Goal: Register for event/course

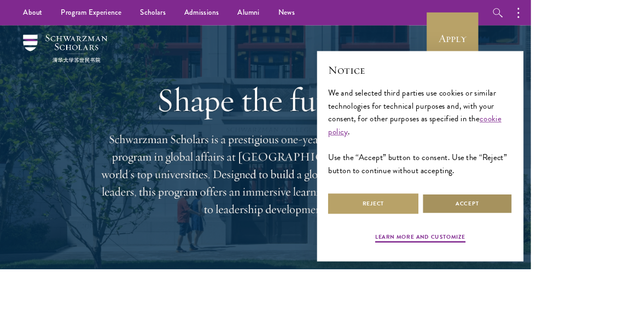
click at [608, 254] on button "Accept" at bounding box center [554, 242] width 107 height 25
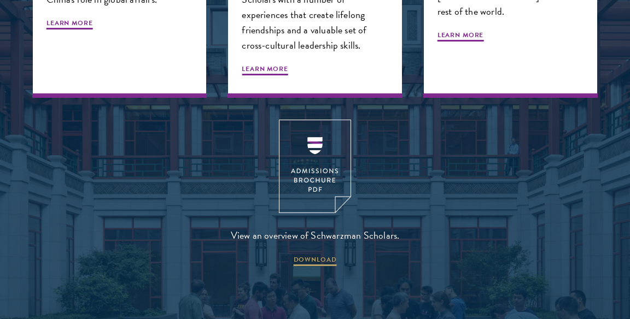
scroll to position [1283, 0]
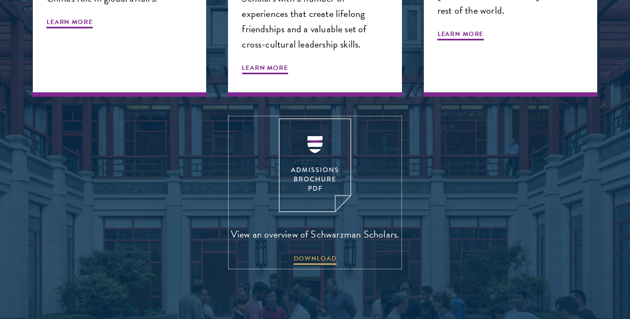
click at [318, 176] on img at bounding box center [315, 166] width 72 height 94
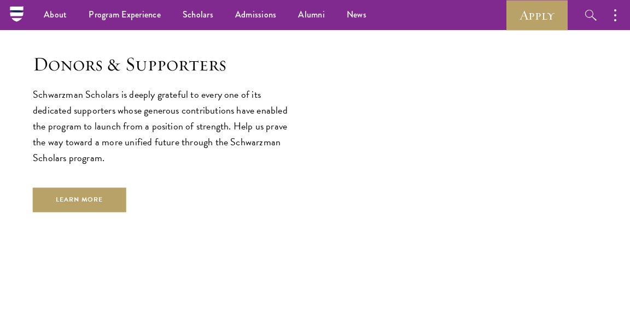
scroll to position [2808, 0]
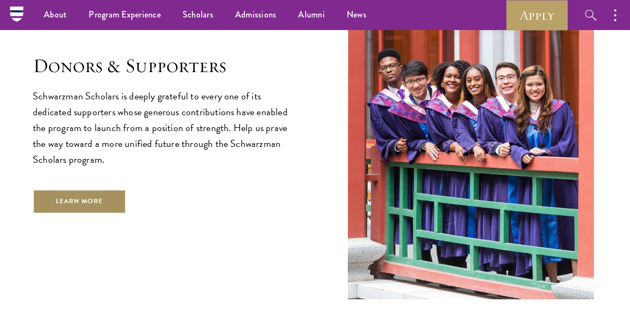
click at [57, 189] on link "Learn More" at bounding box center [80, 201] width 94 height 25
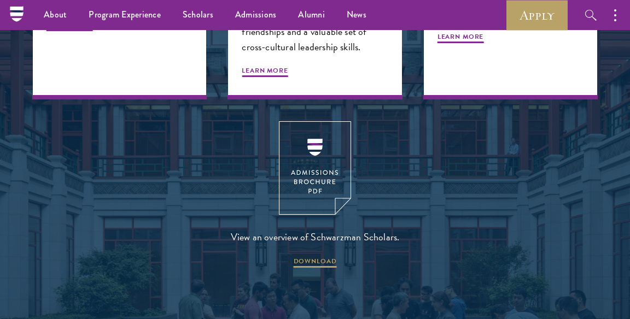
scroll to position [1245, 0]
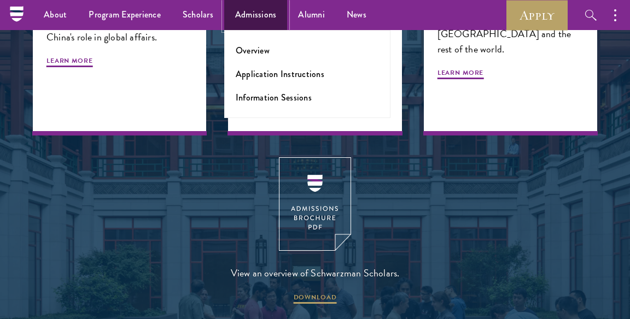
click at [256, 27] on link "Admissions" at bounding box center [255, 15] width 63 height 30
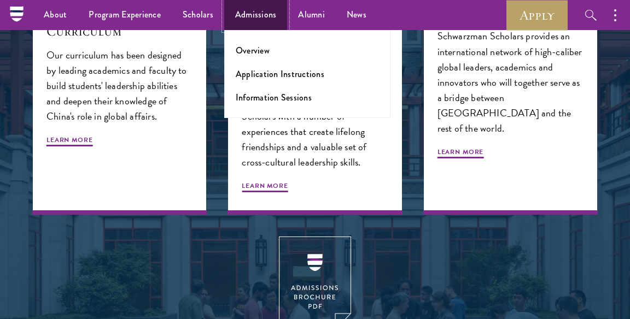
scroll to position [1161, 0]
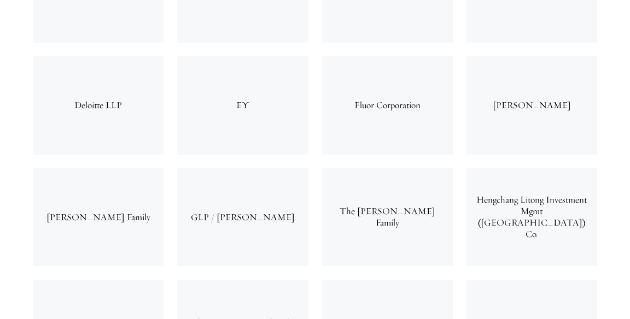
scroll to position [3840, 0]
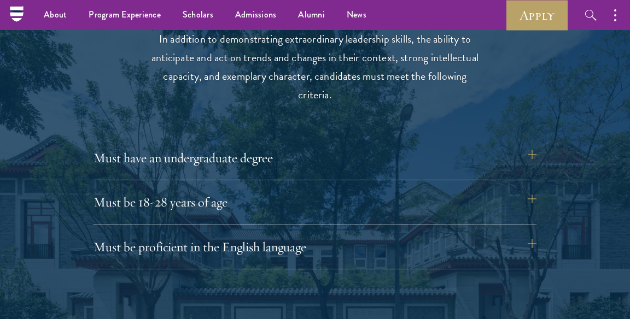
scroll to position [1409, 0]
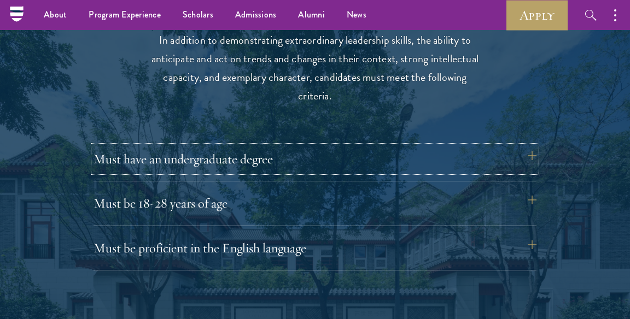
click at [119, 163] on button "Must have an undergraduate degree" at bounding box center [315, 159] width 443 height 26
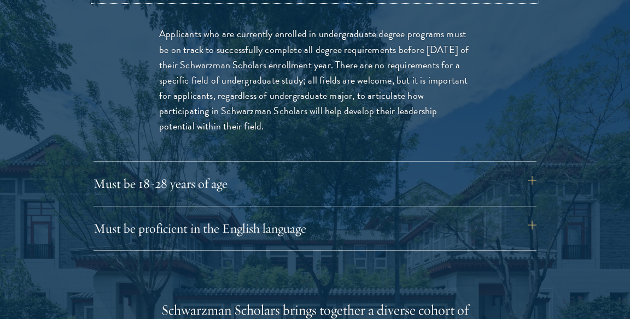
scroll to position [1581, 0]
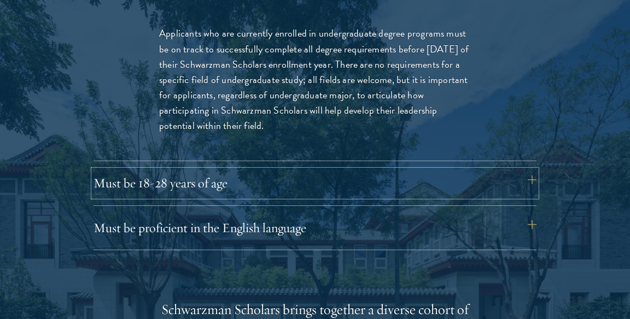
click at [94, 184] on button "Must be 18-28 years of age" at bounding box center [315, 183] width 443 height 26
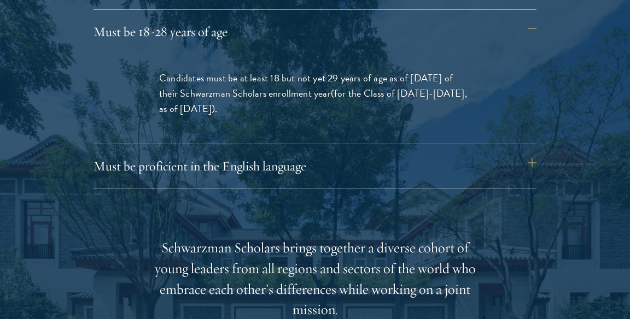
click at [87, 169] on div "Eligibility In addition to demonstrating extraordinary leadership skills, the a…" at bounding box center [315, 256] width 565 height 863
click at [120, 171] on button "Must be proficient in the English language" at bounding box center [315, 166] width 443 height 26
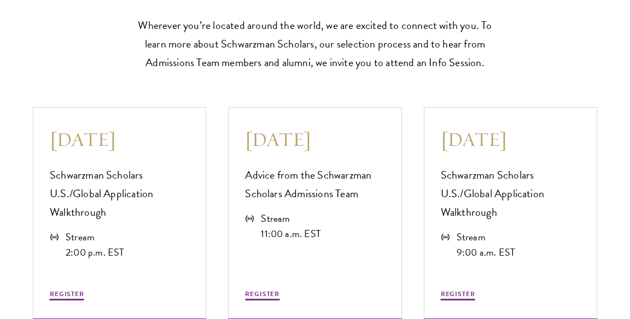
scroll to position [3083, 0]
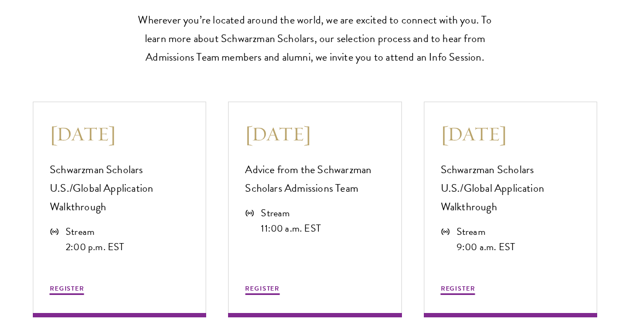
click at [625, 29] on section "Upcoming Information Sessions Wherever you’re located around the world, we are …" at bounding box center [315, 21] width 630 height 90
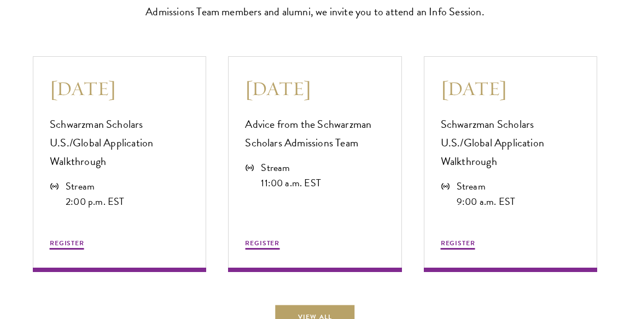
scroll to position [3129, 0]
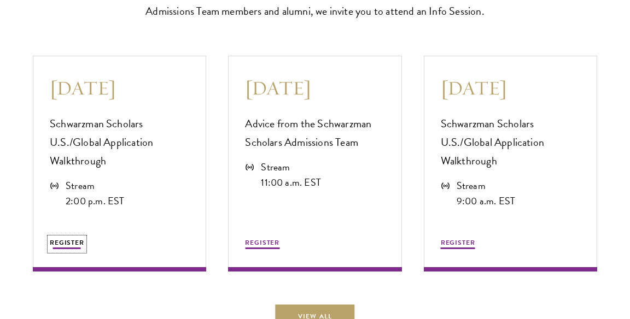
click at [53, 251] on button "REGISTER" at bounding box center [67, 244] width 34 height 13
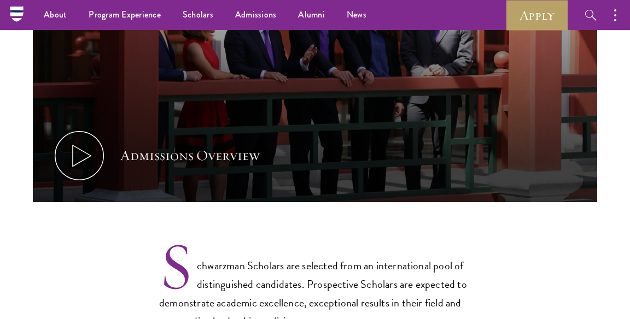
scroll to position [0, 0]
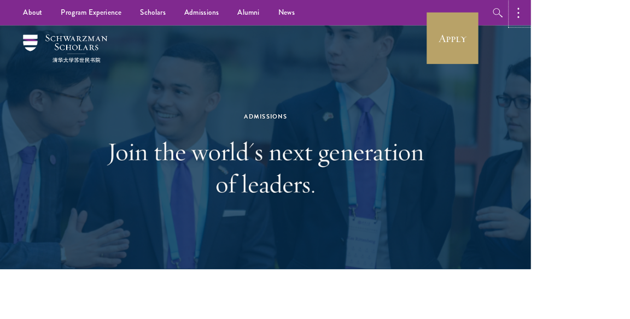
click at [619, 10] on button "button" at bounding box center [618, 15] width 24 height 30
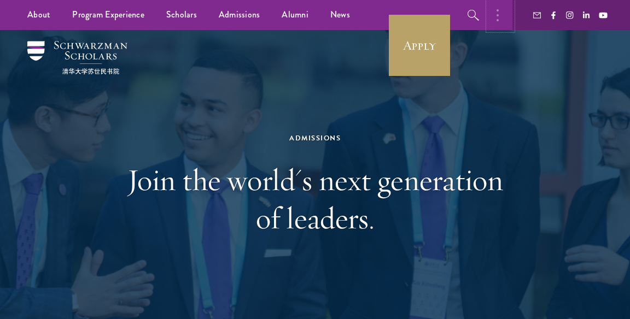
click at [497, 16] on icon "button" at bounding box center [498, 15] width 2 height 13
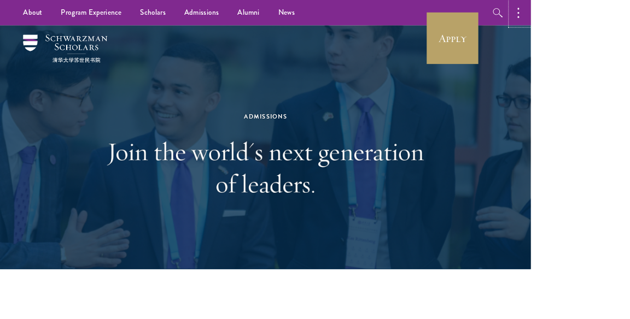
click at [623, 8] on button "button" at bounding box center [618, 15] width 24 height 30
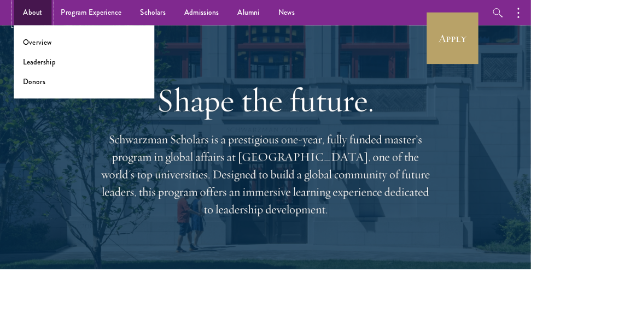
click at [39, 15] on link "About" at bounding box center [38, 15] width 45 height 30
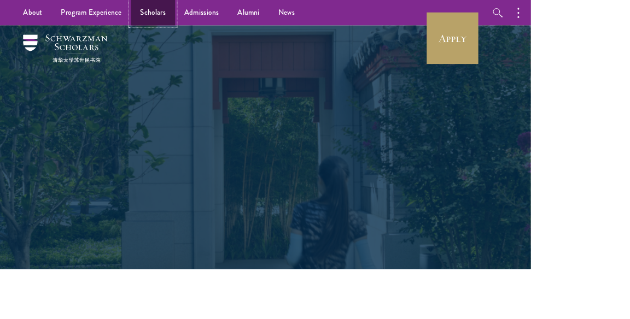
click at [190, 13] on link "Scholars" at bounding box center [181, 15] width 53 height 30
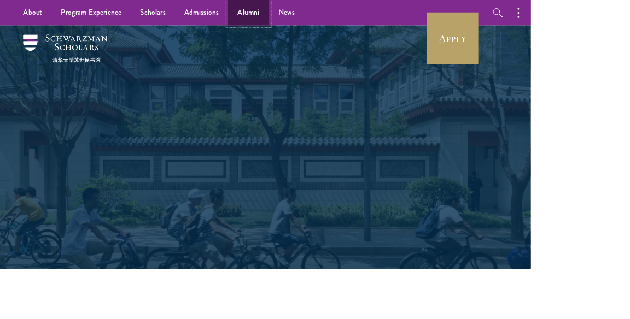
click at [298, 13] on link "Alumni" at bounding box center [295, 15] width 49 height 30
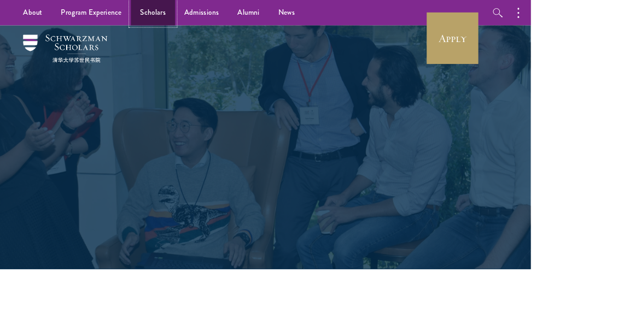
click at [177, 7] on link "Scholars" at bounding box center [181, 15] width 53 height 30
